Goal: Transaction & Acquisition: Purchase product/service

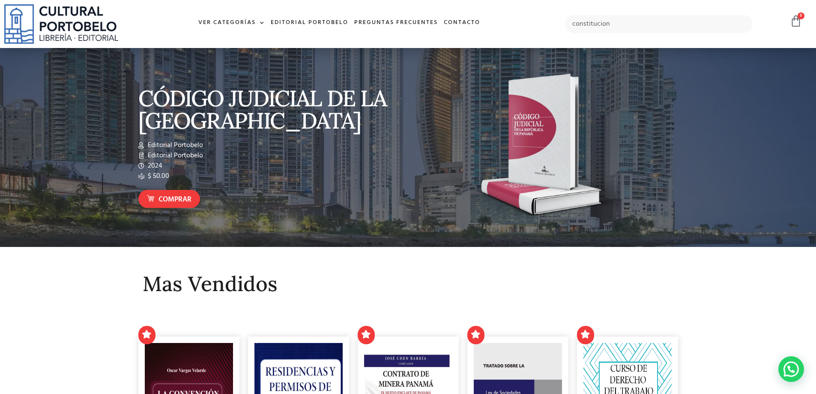
type input "constitucion"
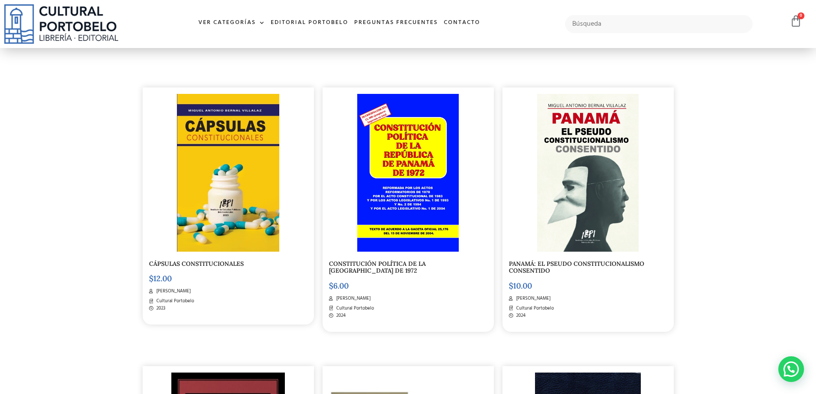
scroll to position [129, 0]
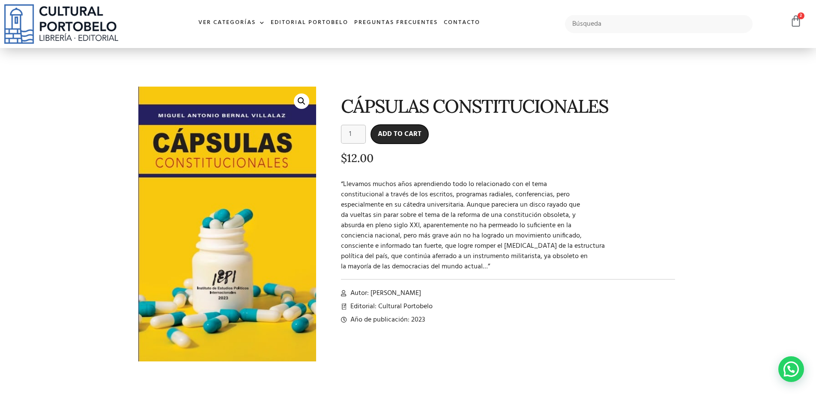
click at [401, 136] on button "Add to cart" at bounding box center [399, 134] width 57 height 19
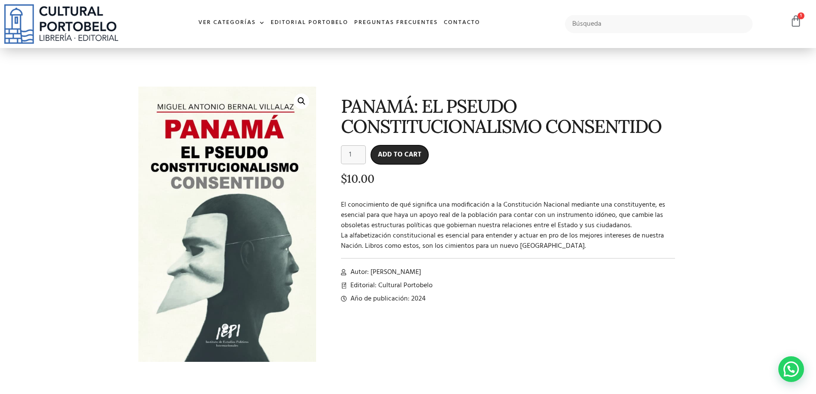
click at [390, 156] on button "Add to cart" at bounding box center [399, 154] width 57 height 19
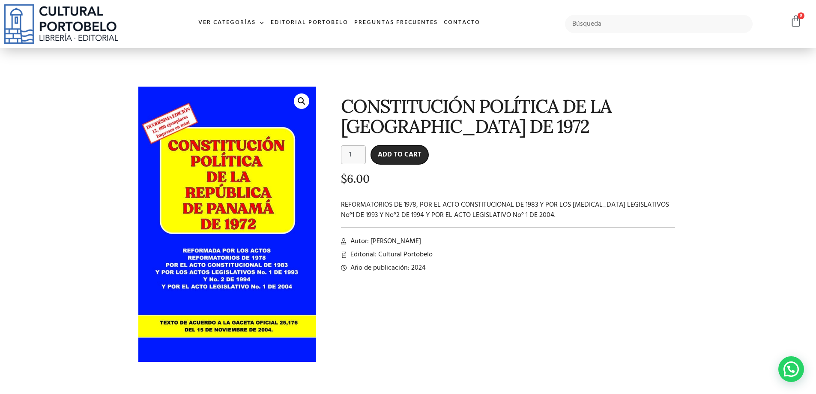
click at [395, 156] on button "Add to cart" at bounding box center [399, 154] width 57 height 19
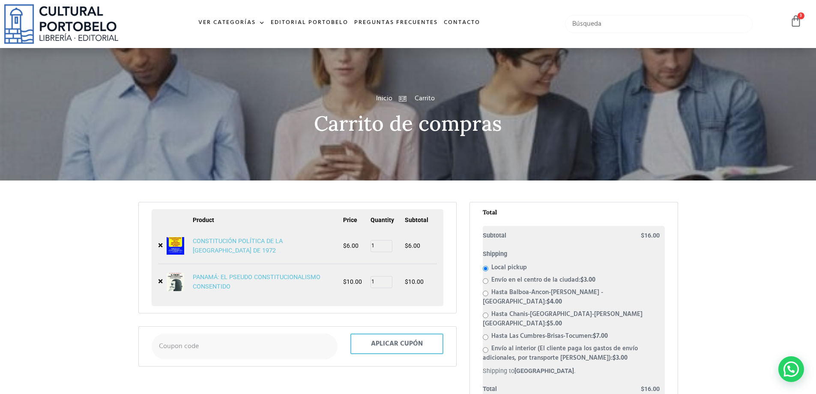
click at [608, 24] on input "text" at bounding box center [659, 24] width 188 height 18
type input "derecho"
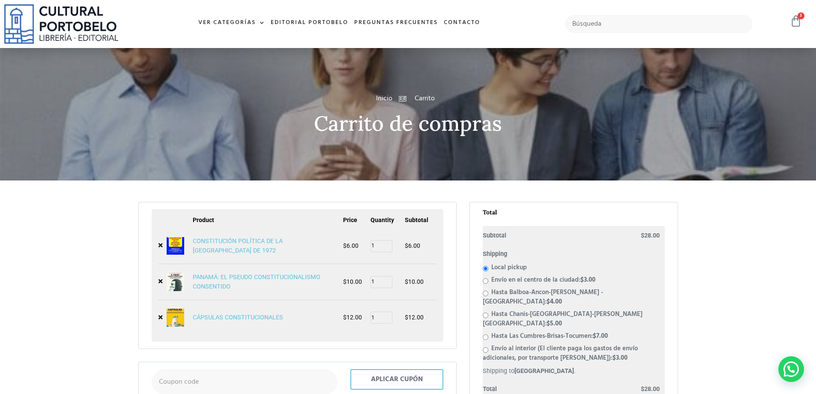
click at [802, 17] on span "3" at bounding box center [801, 15] width 7 height 7
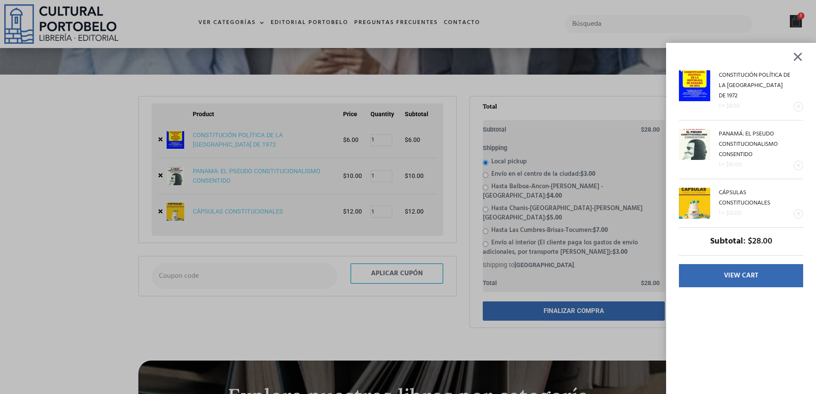
scroll to position [129, 0]
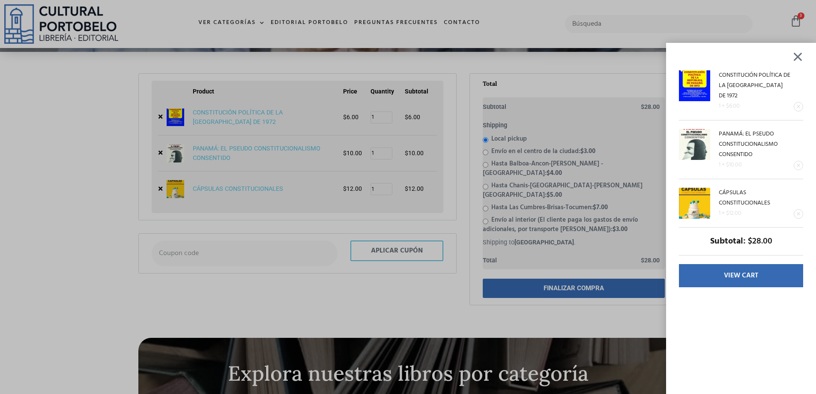
click at [552, 275] on div "CONSTITUCIÓN POLÍTICA DE LA REPÚBLICA DE PANAMÁ DE 1972 1 × $ 6.00 PANAMÁ: EL P…" at bounding box center [408, 197] width 816 height 394
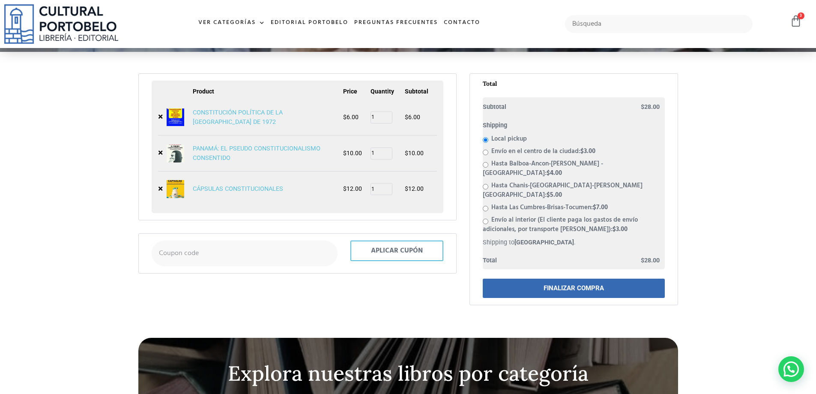
click at [555, 279] on link "FINALIZAR COMPRA" at bounding box center [574, 288] width 182 height 19
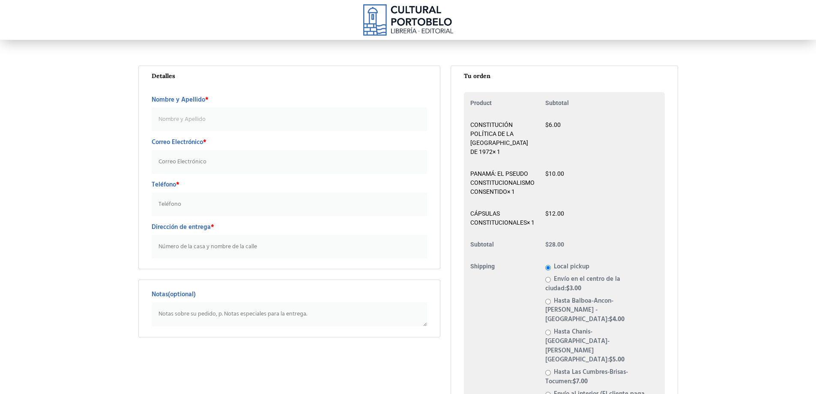
click at [203, 109] on input "Nombre y Apellido *" at bounding box center [290, 120] width 276 height 24
type input "[PERSON_NAME]"
type input "[EMAIL_ADDRESS][DOMAIN_NAME]"
type input "64579705"
drag, startPoint x: 339, startPoint y: 248, endPoint x: 139, endPoint y: 241, distance: 200.2
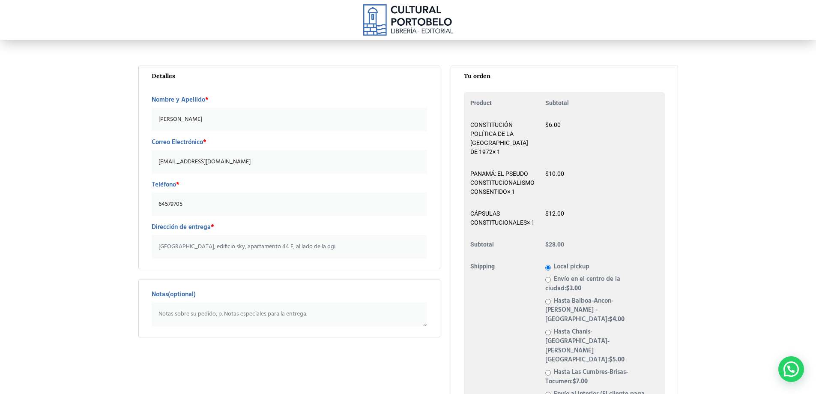
click at [133, 243] on section "Detalles Nombre y Apellido * [PERSON_NAME] Electrónico * [EMAIL_ADDRESS][DOMAIN…" at bounding box center [408, 374] width 816 height 626
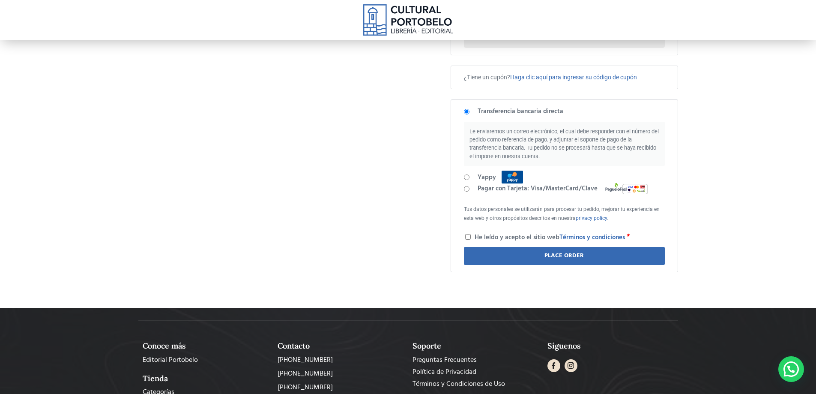
scroll to position [382, 0]
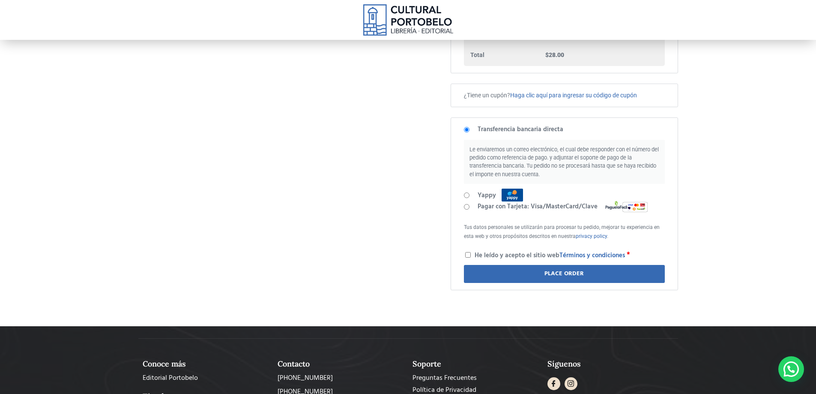
type input "edificio financiera de la torre, [GEOGRAPHIC_DATA] con [GEOGRAPHIC_DATA], al la…"
click at [474, 206] on li "Pagar con Tarjeta: Visa/MasterCard/Clave" at bounding box center [564, 206] width 201 height 11
click at [465, 205] on input "Pagar con Tarjeta: Visa/MasterCard/Clave" at bounding box center [467, 207] width 6 height 6
radio input "true"
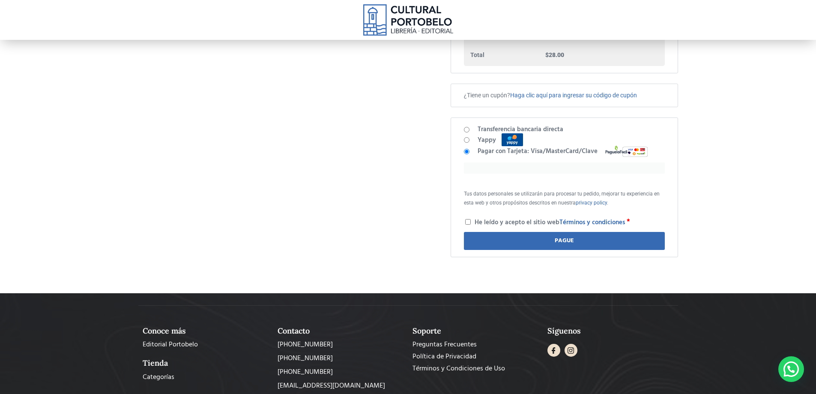
click at [482, 217] on span "He leído y acepto el sitio web Términos y condiciones" at bounding box center [550, 222] width 150 height 10
click at [471, 219] on input "He leído y acepto el sitio web Términos y condiciones *" at bounding box center [468, 222] width 6 height 6
checkbox input "true"
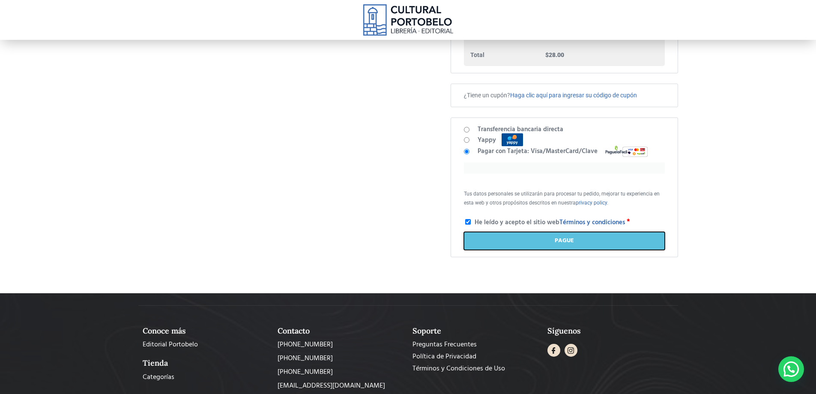
click at [496, 233] on button "Pague" at bounding box center [564, 241] width 201 height 18
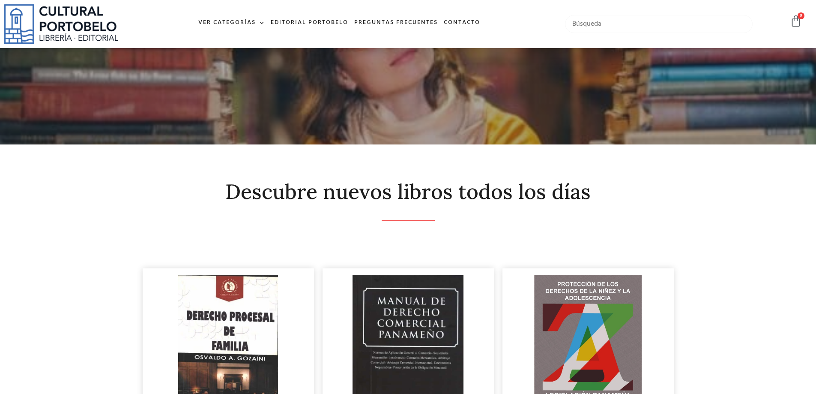
click at [606, 21] on input "text" at bounding box center [659, 24] width 188 height 18
type input "codigo de comercio"
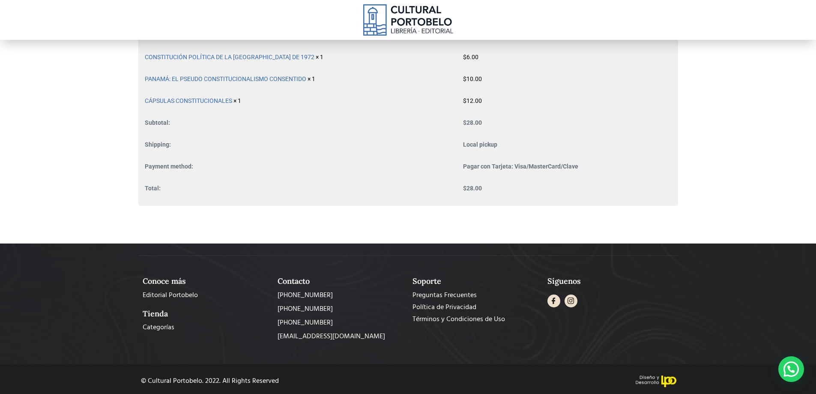
scroll to position [135, 0]
